Goal: Navigation & Orientation: Find specific page/section

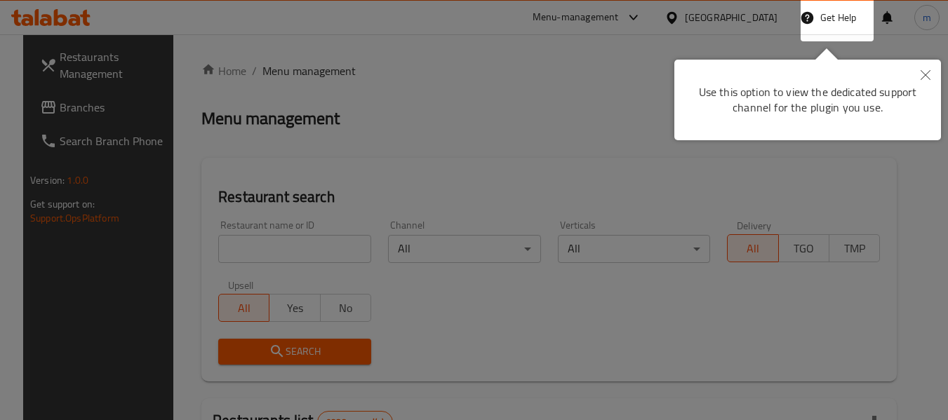
click at [919, 75] on button "Close" at bounding box center [925, 76] width 31 height 32
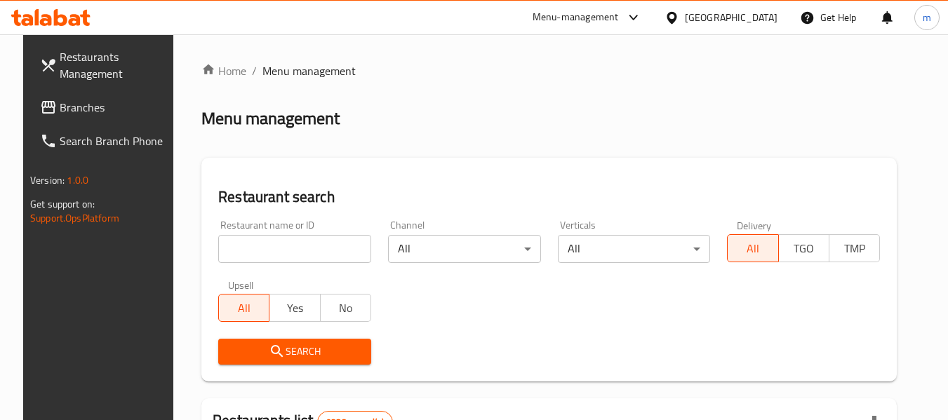
drag, startPoint x: 70, startPoint y: 102, endPoint x: 121, endPoint y: 121, distance: 54.9
click at [70, 102] on span "Branches" at bounding box center [115, 107] width 111 height 17
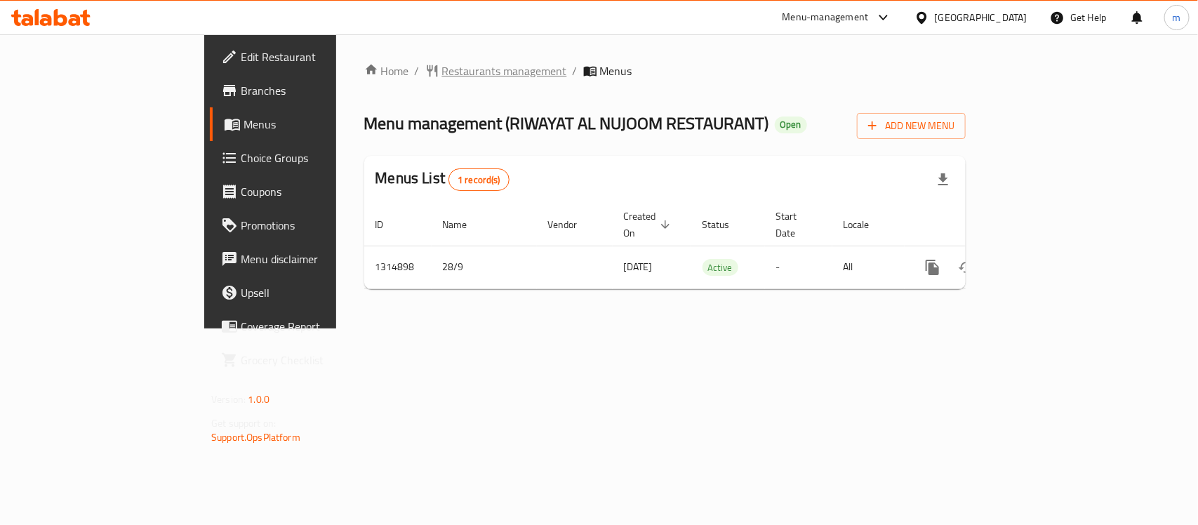
click at [442, 64] on span "Restaurants management" at bounding box center [504, 70] width 125 height 17
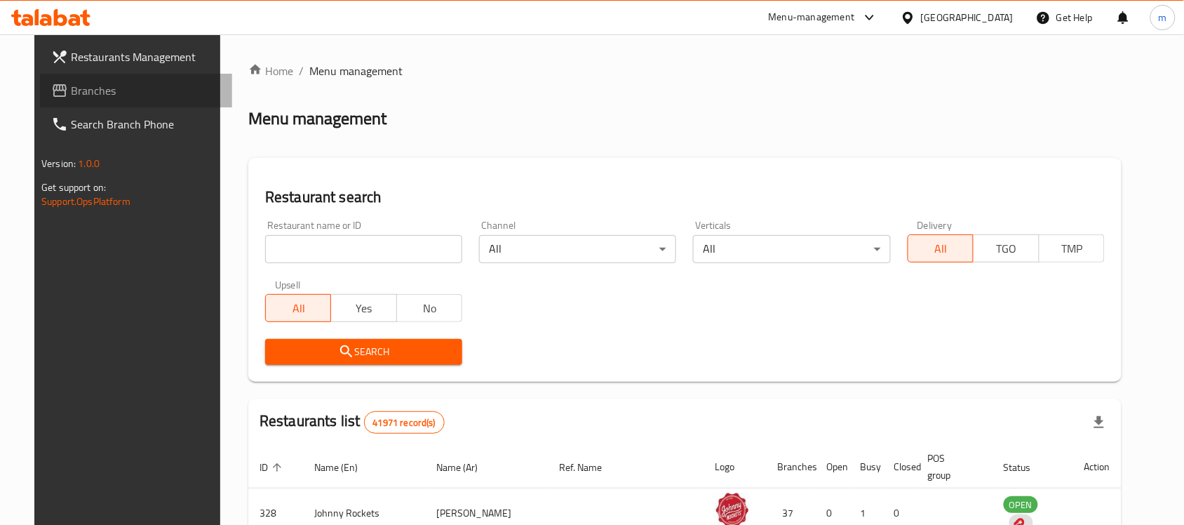
click at [71, 92] on span "Branches" at bounding box center [146, 90] width 150 height 17
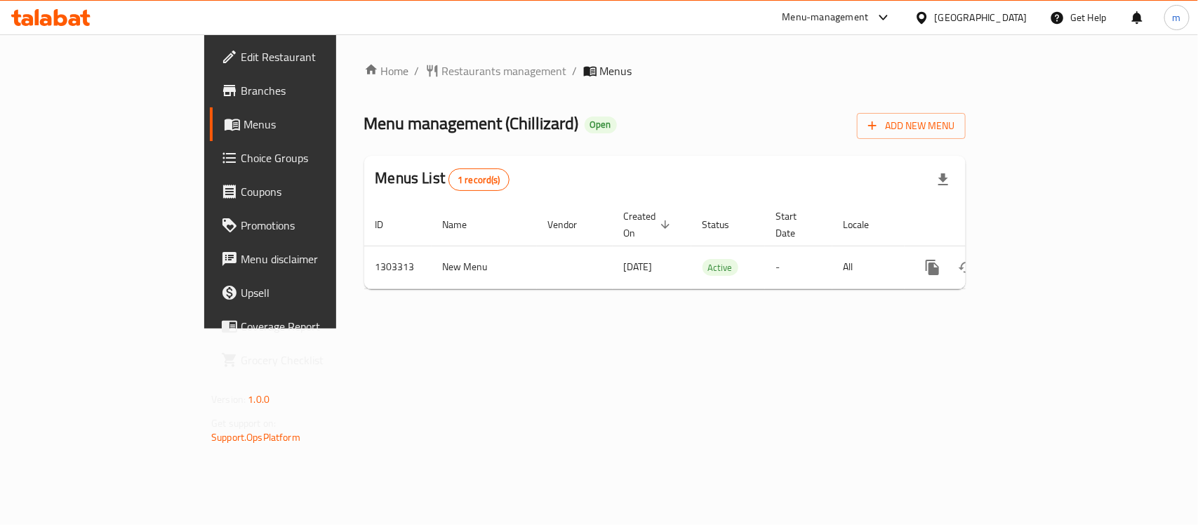
click at [944, 20] on div "United Arab Emirates" at bounding box center [981, 17] width 93 height 15
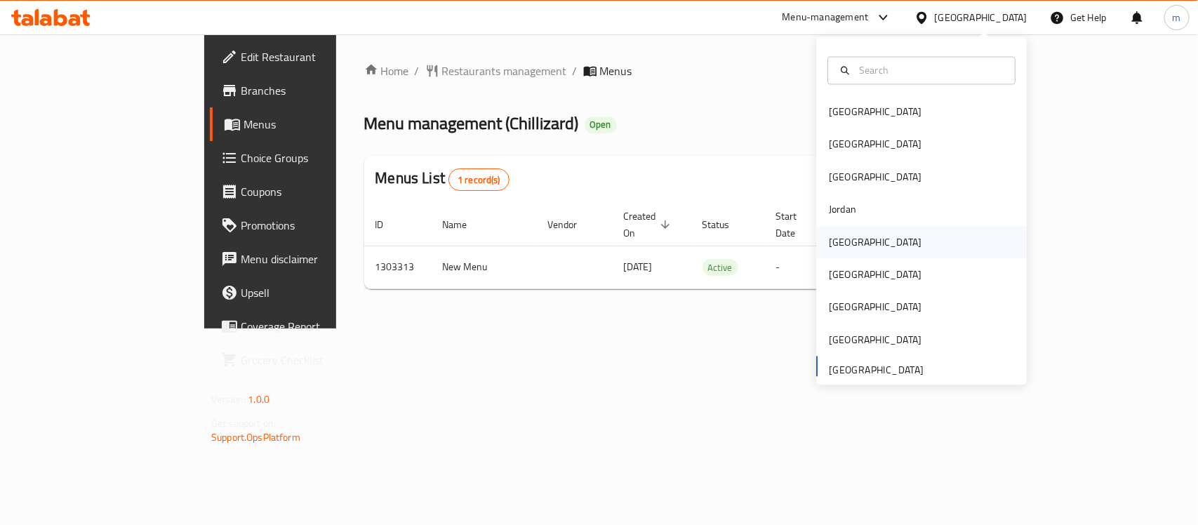
click at [843, 239] on div "Kuwait" at bounding box center [875, 241] width 93 height 15
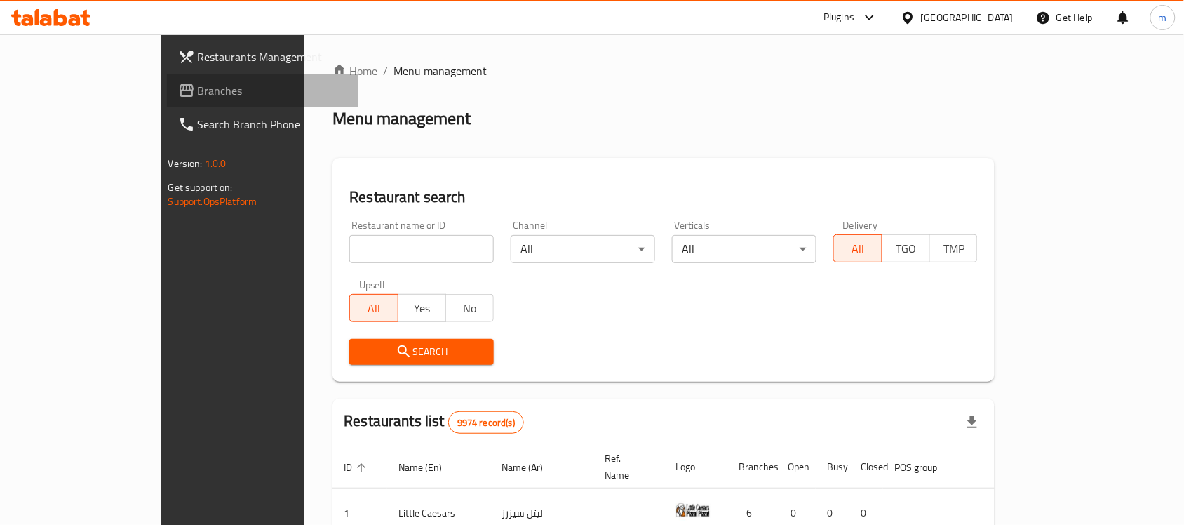
click at [198, 93] on span "Branches" at bounding box center [273, 90] width 150 height 17
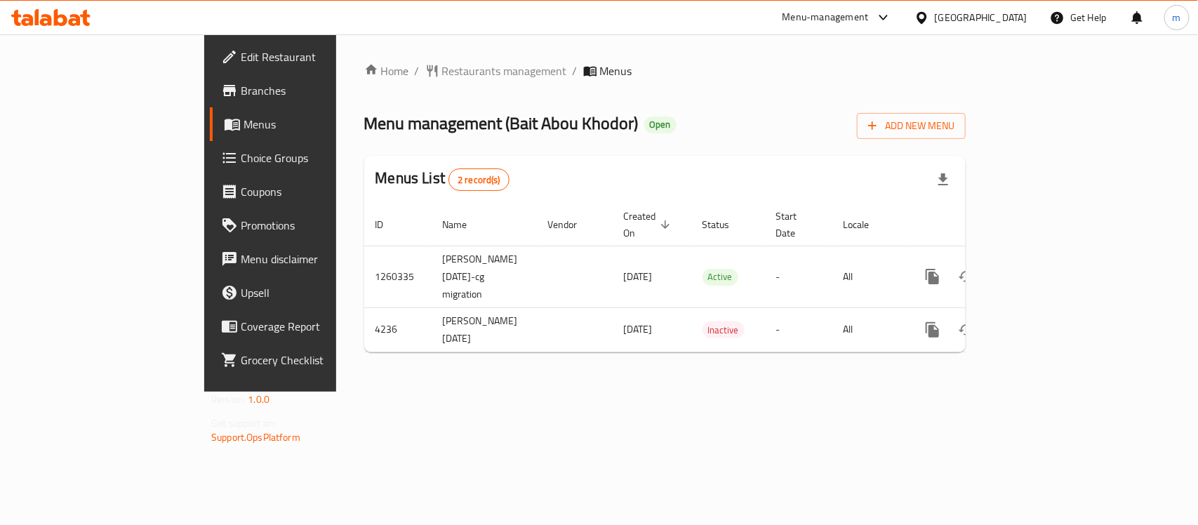
click at [1003, 14] on div "[GEOGRAPHIC_DATA]" at bounding box center [981, 17] width 93 height 15
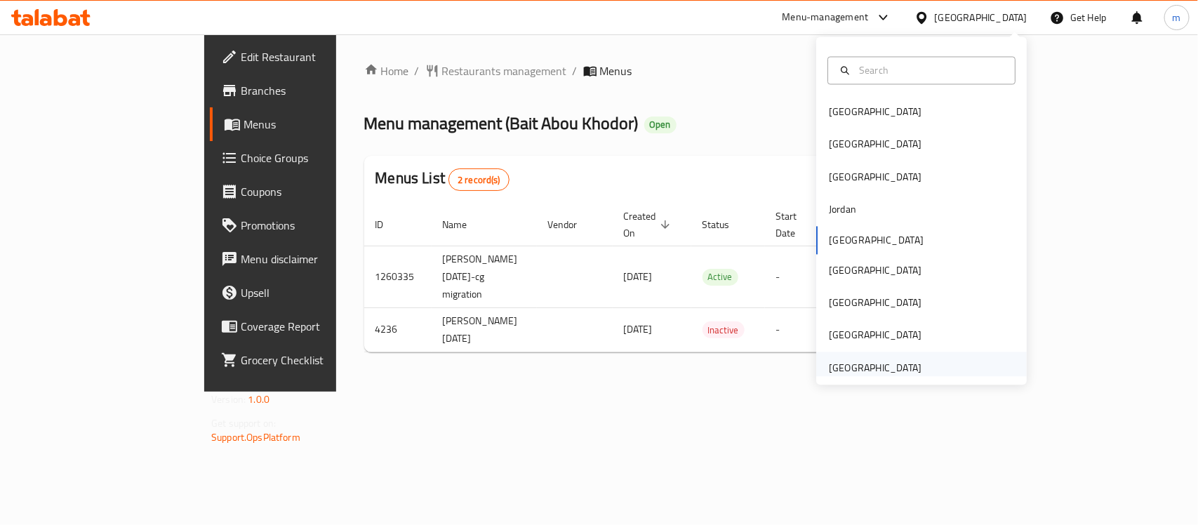
click at [895, 363] on div "United Arab Emirates" at bounding box center [875, 367] width 93 height 15
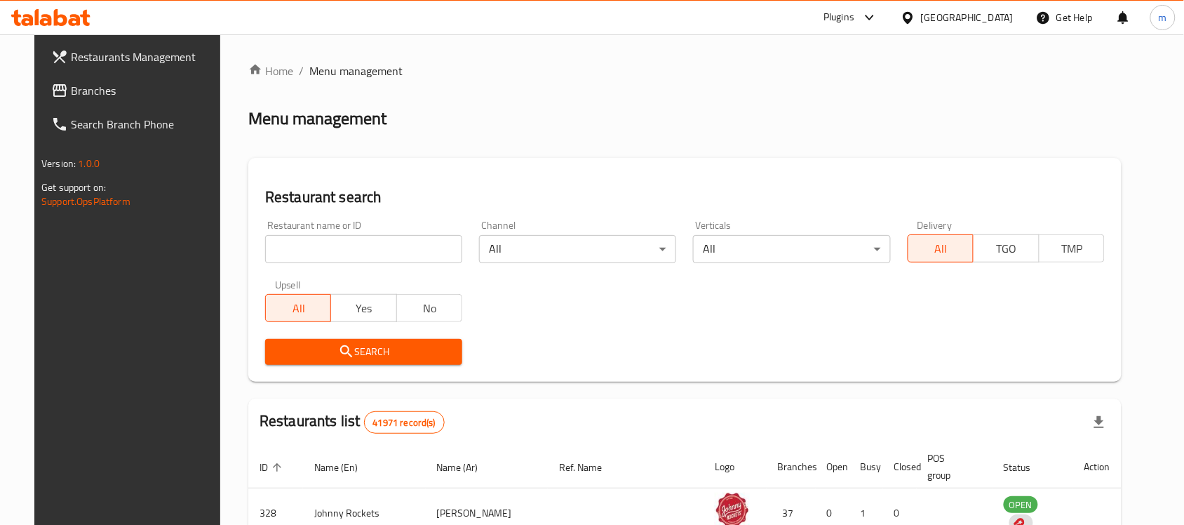
click at [71, 82] on span "Branches" at bounding box center [146, 90] width 150 height 17
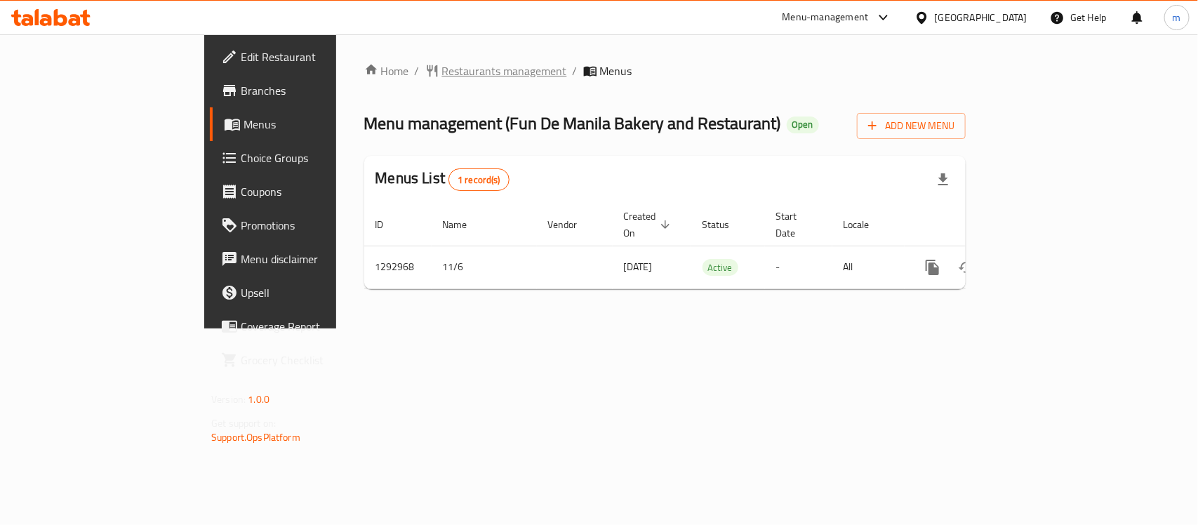
click at [442, 74] on span "Restaurants management" at bounding box center [504, 70] width 125 height 17
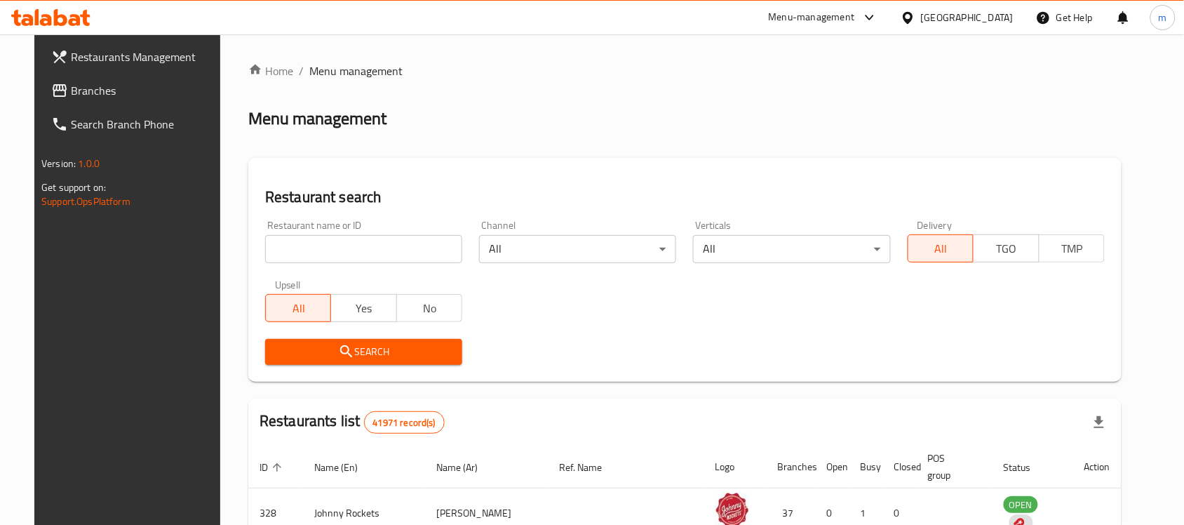
click at [71, 85] on span "Branches" at bounding box center [146, 90] width 150 height 17
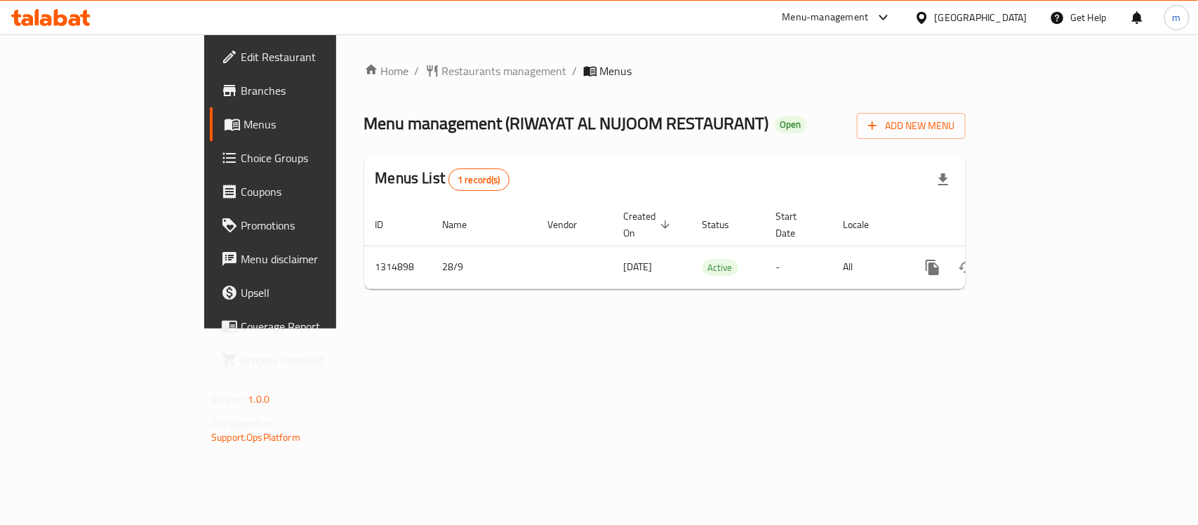
click at [970, 15] on div "[GEOGRAPHIC_DATA]" at bounding box center [981, 17] width 93 height 15
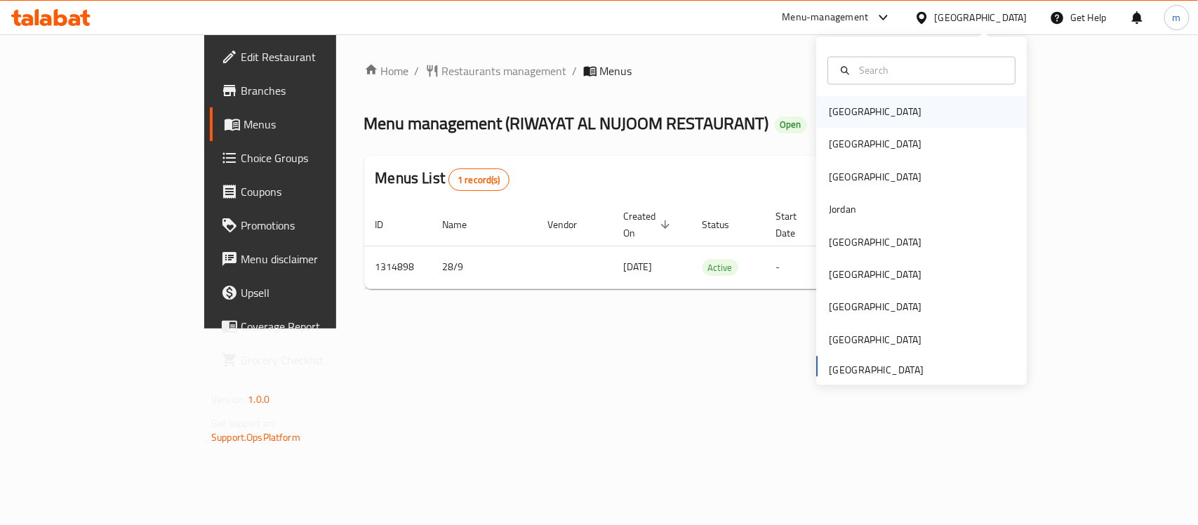
click at [829, 114] on div "[GEOGRAPHIC_DATA]" at bounding box center [875, 112] width 93 height 15
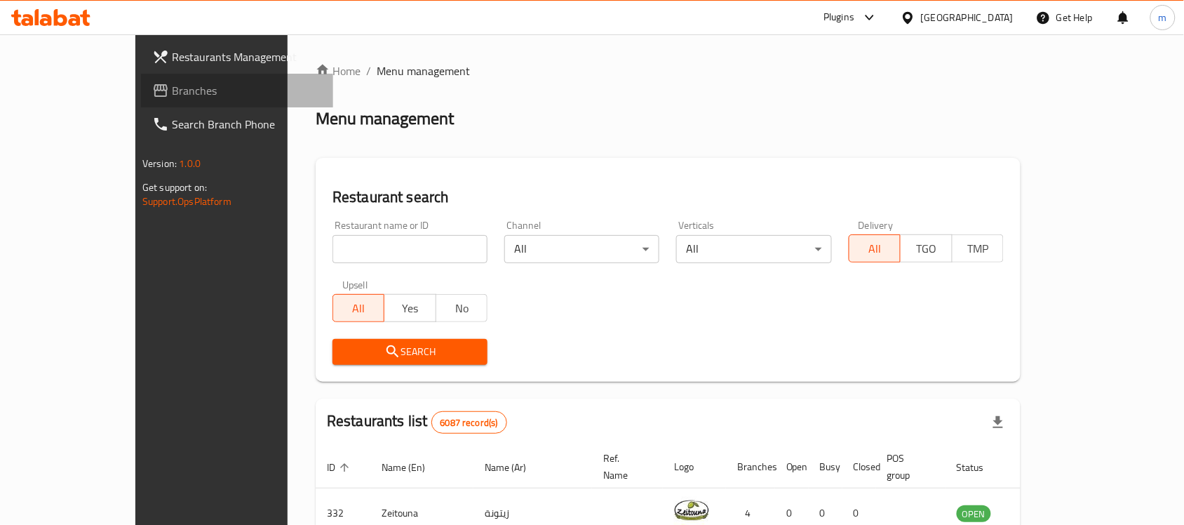
click at [172, 92] on span "Branches" at bounding box center [247, 90] width 150 height 17
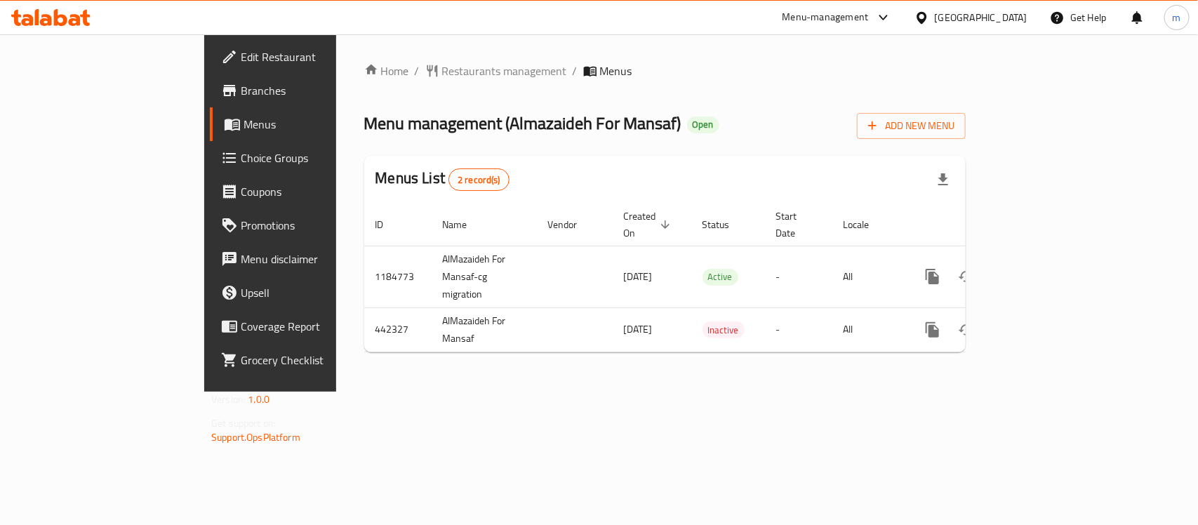
click at [365, 58] on div "Home / Restaurants management / Menus Menu management ( Almazaideh For Mansaf )…" at bounding box center [664, 212] width 657 height 357
click at [442, 77] on span "Restaurants management" at bounding box center [504, 70] width 125 height 17
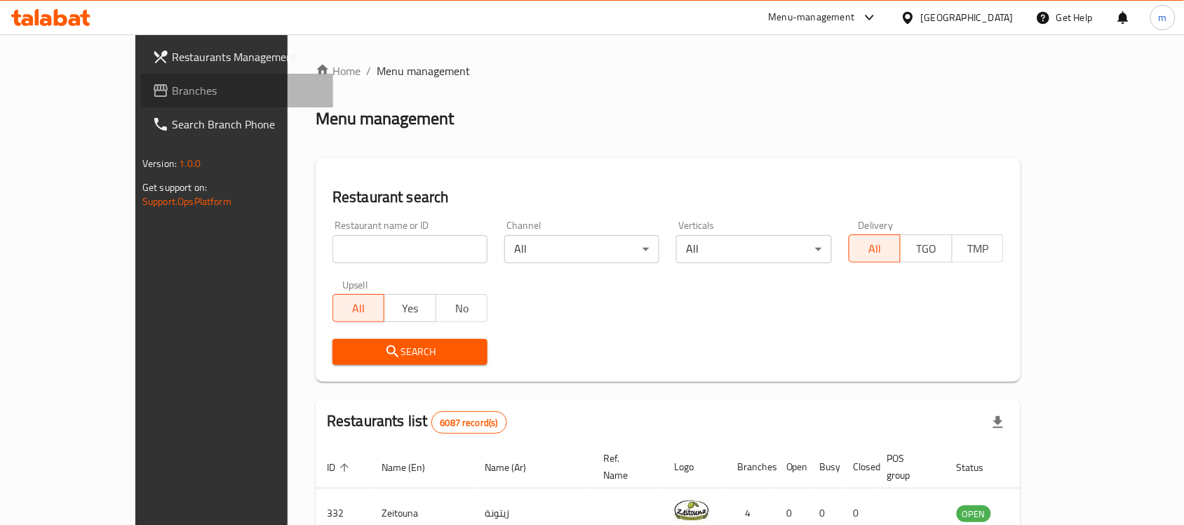
click at [172, 85] on span "Branches" at bounding box center [247, 90] width 150 height 17
